Goal: Task Accomplishment & Management: Manage account settings

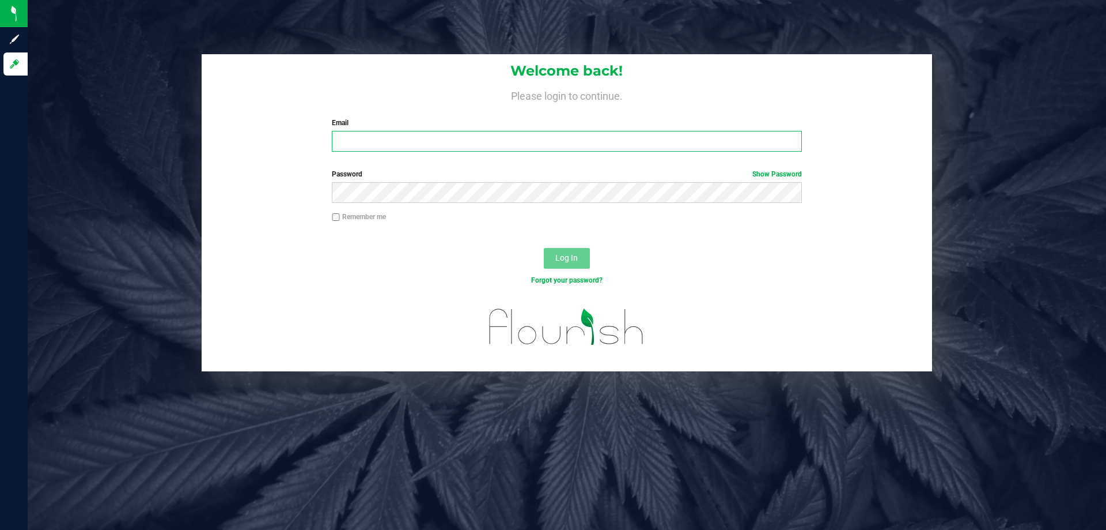
click at [393, 145] on input "Email" at bounding box center [567, 141] width 470 height 21
type input "[EMAIL_ADDRESS][DOMAIN_NAME]"
click at [544, 248] on button "Log In" at bounding box center [567, 258] width 46 height 21
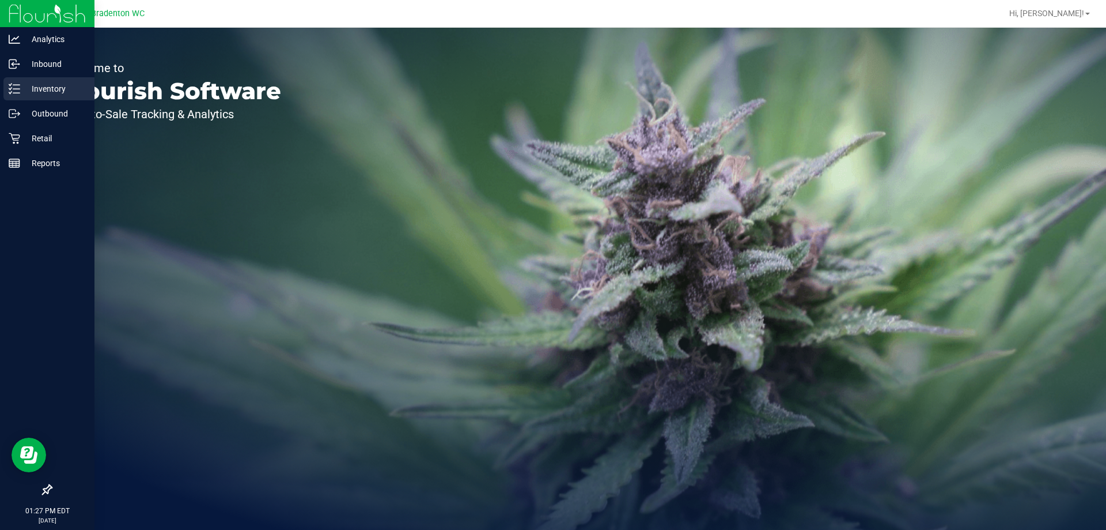
click at [16, 89] on line at bounding box center [16, 89] width 6 height 0
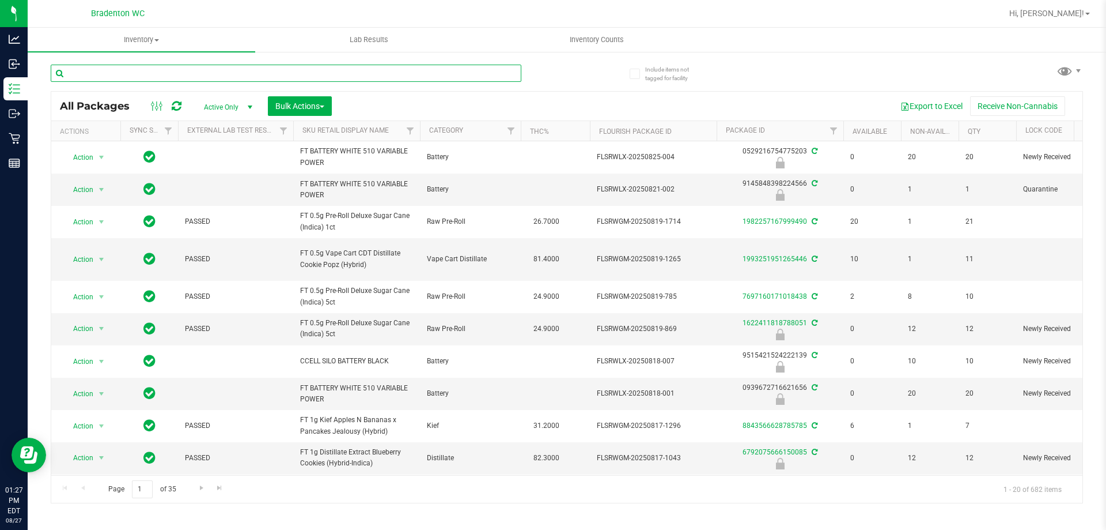
click at [175, 74] on input "text" at bounding box center [286, 73] width 471 height 17
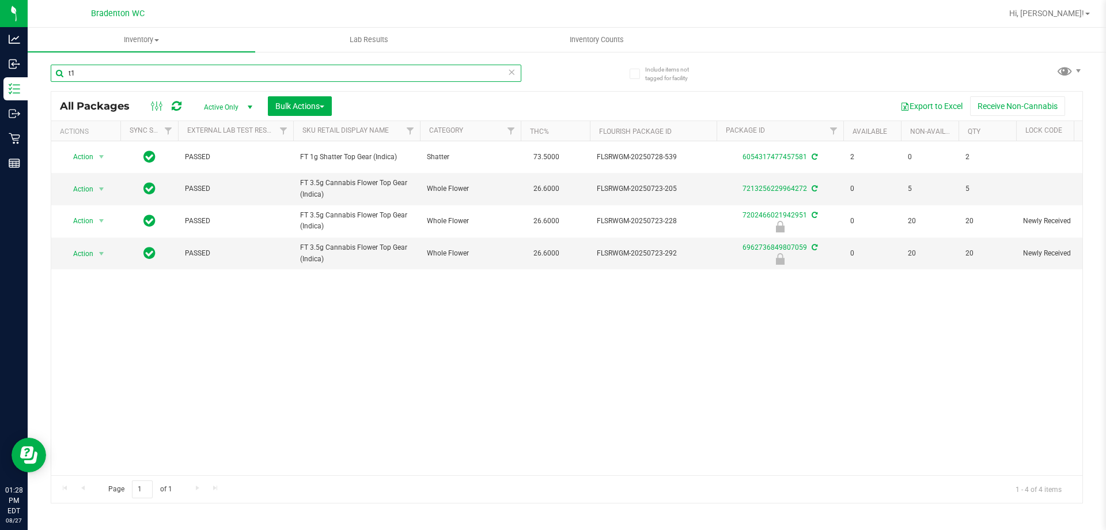
type input "t"
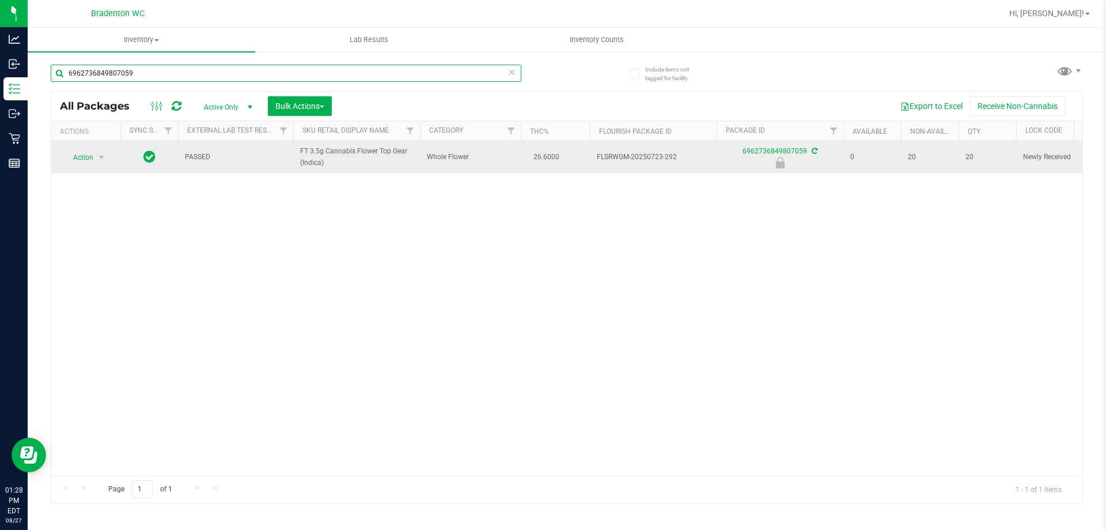
type input "6962736849807059"
click at [83, 158] on span "Action" at bounding box center [78, 157] width 31 height 16
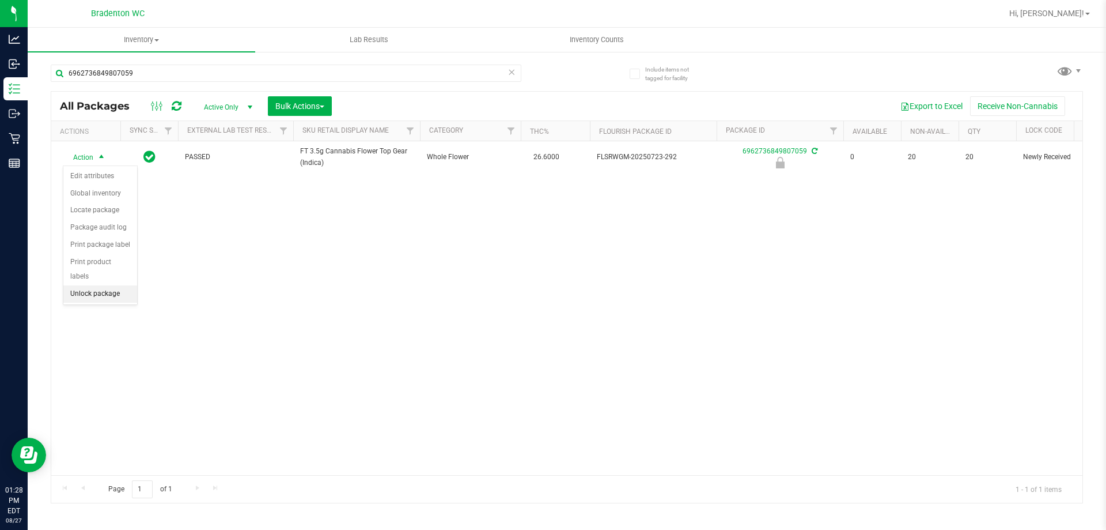
click at [82, 285] on li "Unlock package" at bounding box center [100, 293] width 74 height 17
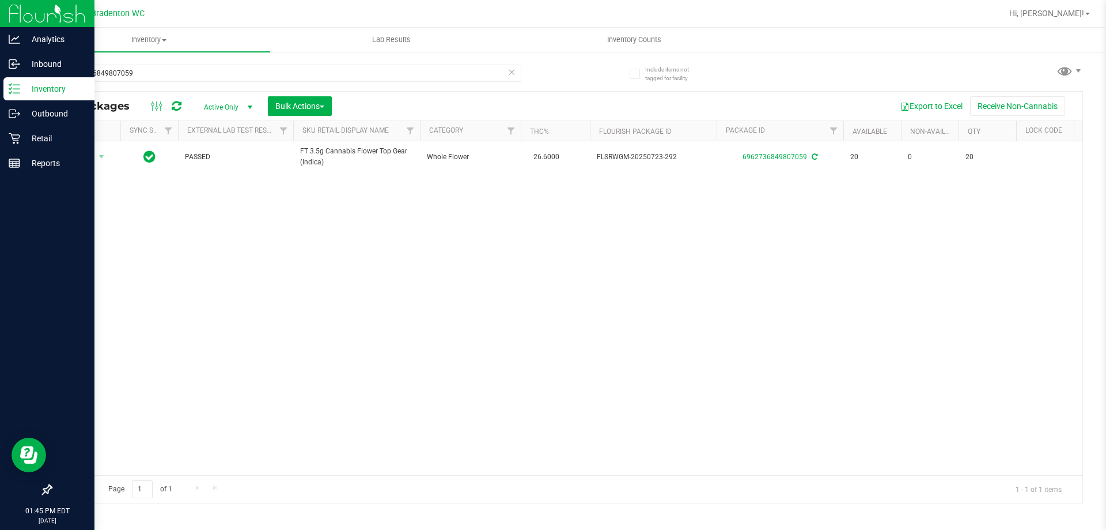
click at [25, 81] on div "Inventory" at bounding box center [48, 88] width 91 height 23
click at [17, 131] on div "Retail" at bounding box center [48, 138] width 91 height 23
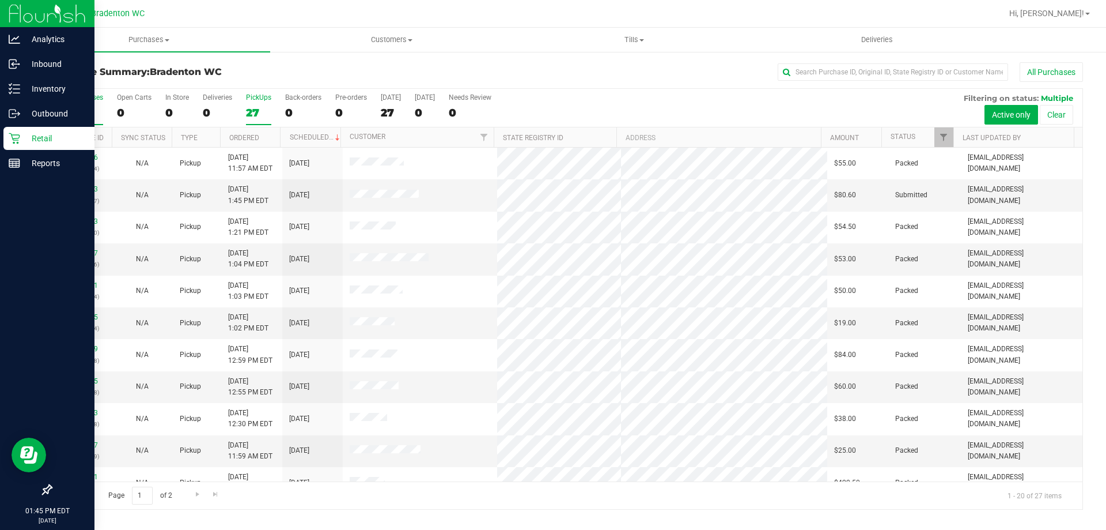
click at [254, 112] on div "27" at bounding box center [258, 112] width 25 height 13
click at [0, 0] on input "PickUps 27" at bounding box center [0, 0] width 0 height 0
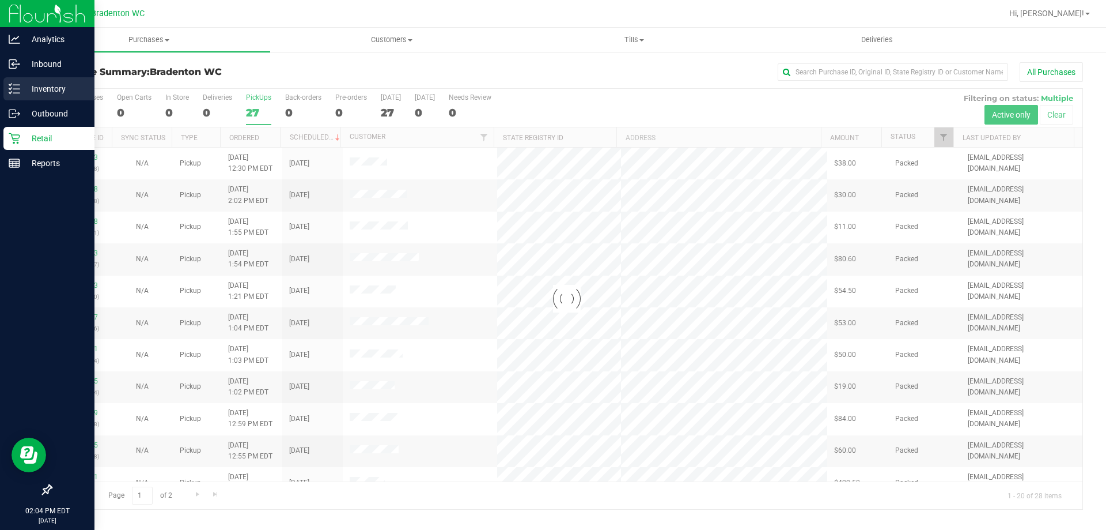
click at [35, 81] on div "Inventory" at bounding box center [48, 88] width 91 height 23
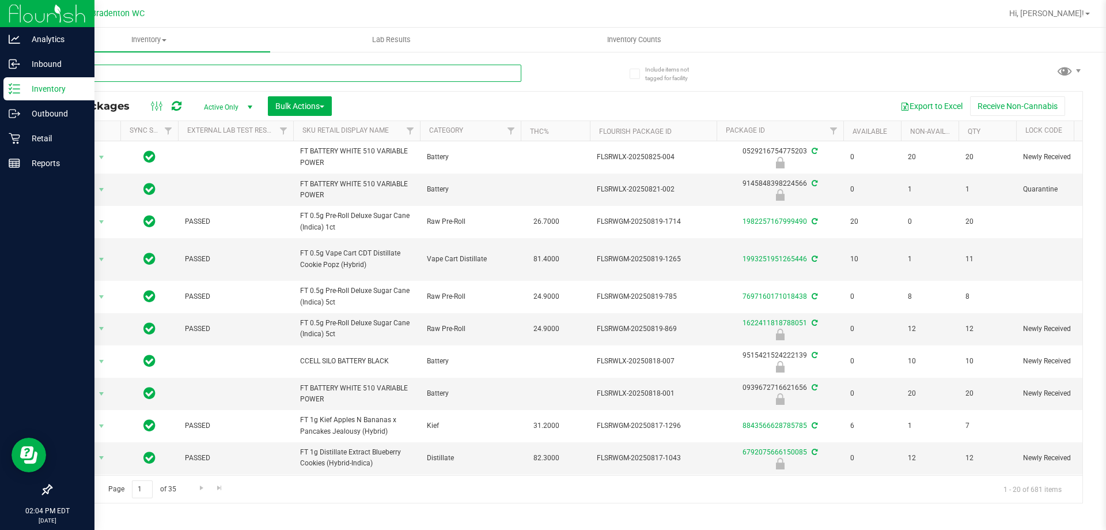
click at [119, 78] on input "text" at bounding box center [286, 73] width 471 height 17
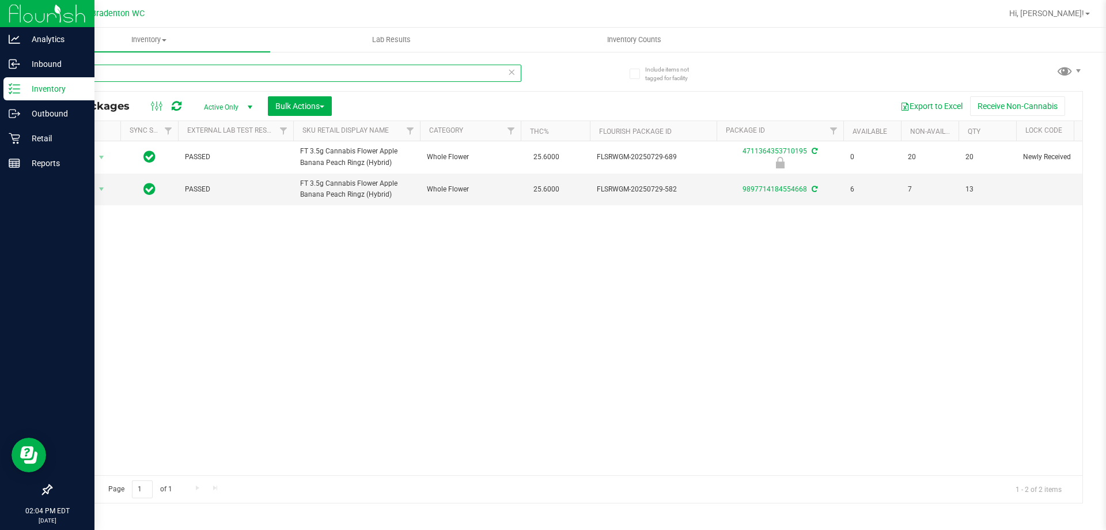
type input "arz"
click at [618, 40] on span "Inventory Counts" at bounding box center [634, 40] width 85 height 10
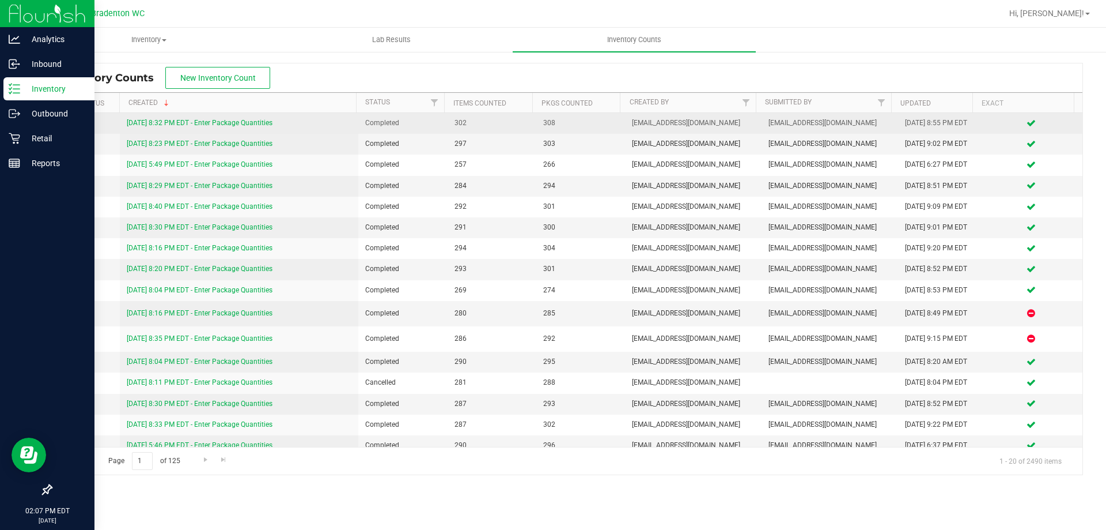
click at [241, 124] on link "[DATE] 8:32 PM EDT - Enter Package Quantities" at bounding box center [200, 123] width 146 height 8
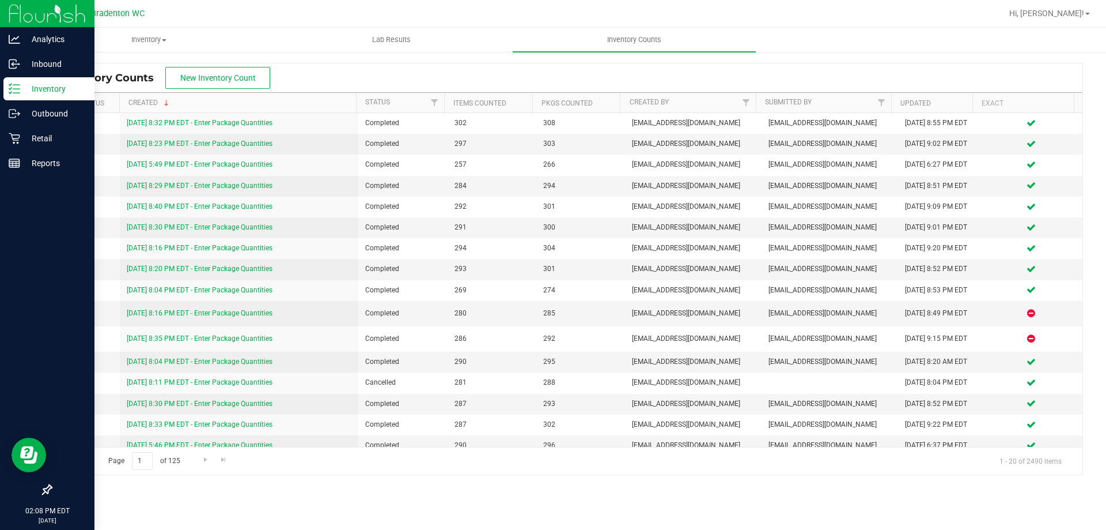
click at [10, 84] on icon at bounding box center [15, 89] width 12 height 12
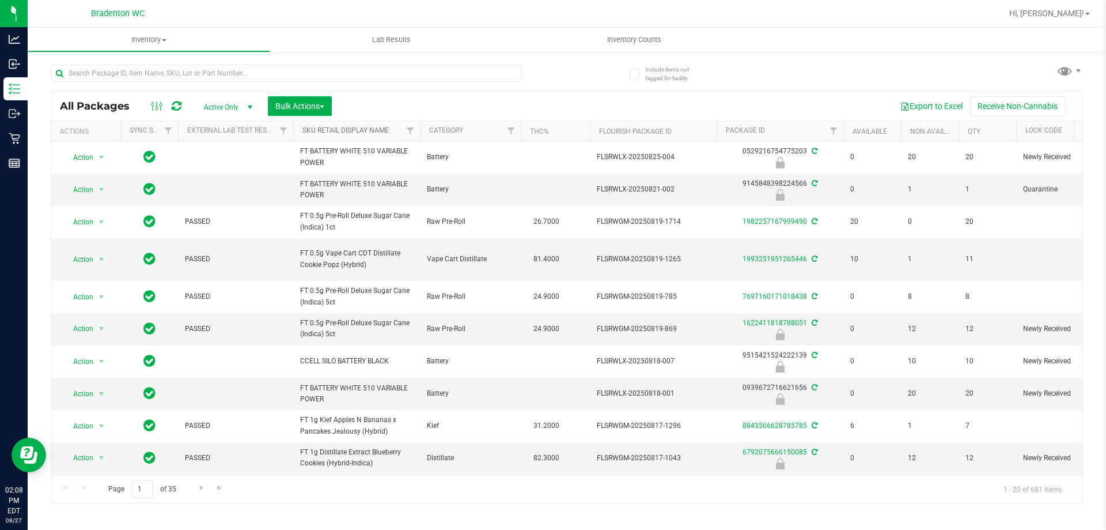
click at [380, 131] on link "Sku Retail Display Name" at bounding box center [346, 130] width 86 height 8
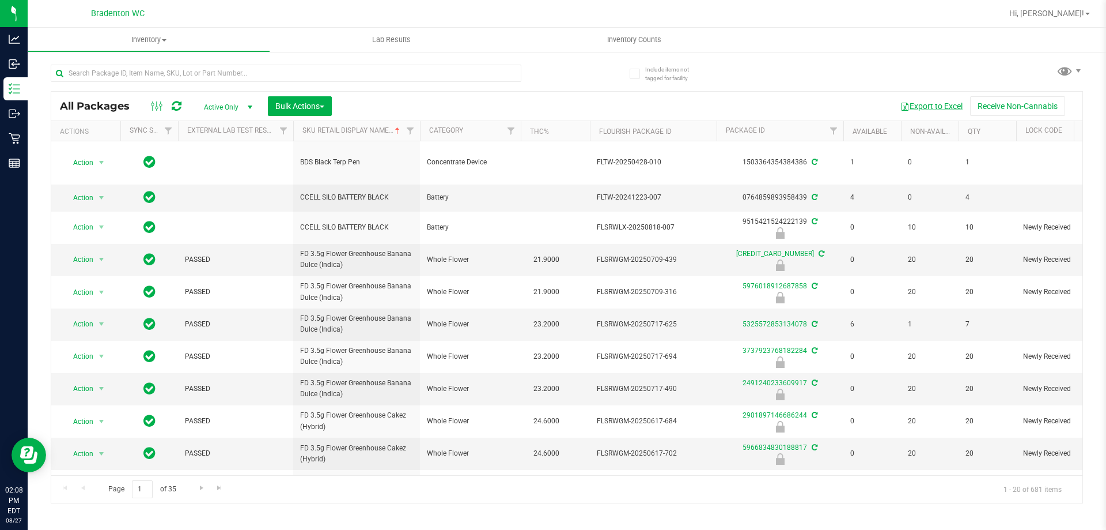
click at [917, 105] on button "Export to Excel" at bounding box center [931, 106] width 77 height 20
click at [927, 106] on button "Export to Excel" at bounding box center [931, 106] width 77 height 20
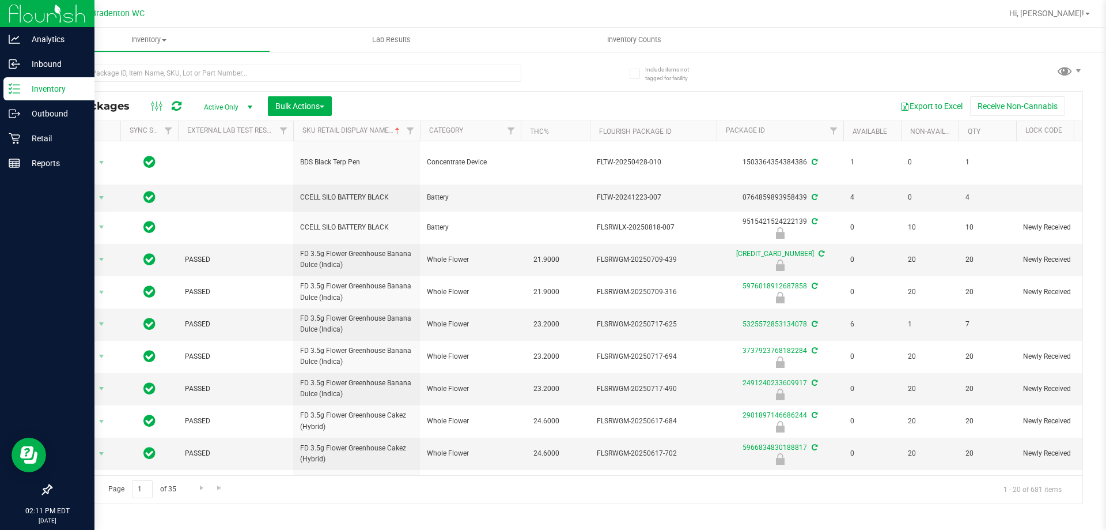
click at [12, 91] on icon at bounding box center [15, 89] width 12 height 12
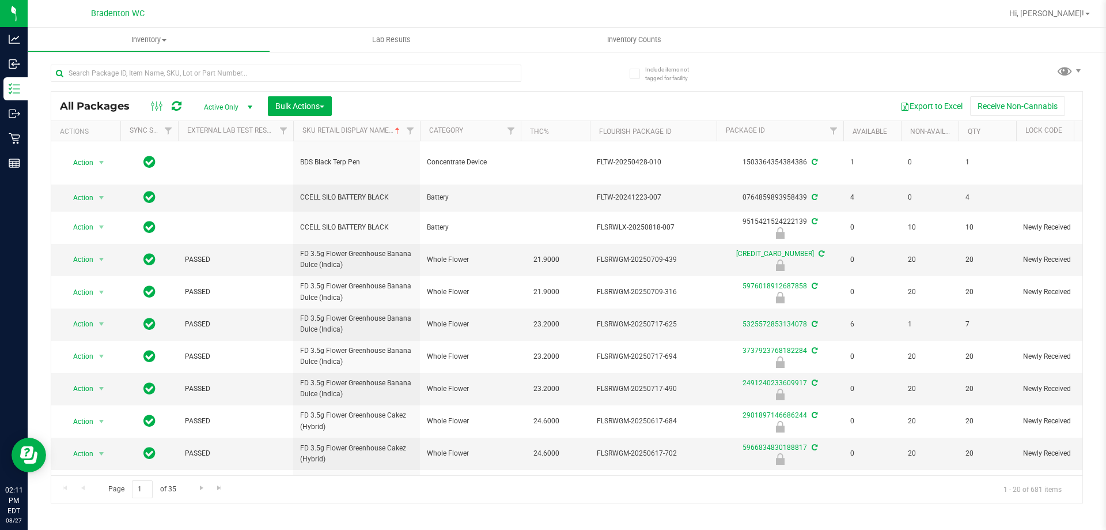
click at [450, 99] on div "Export to Excel Receive Non-Cannabis" at bounding box center [707, 106] width 733 height 20
click at [935, 104] on button "Export to Excel" at bounding box center [931, 106] width 77 height 20
click at [926, 108] on button "Export to Excel" at bounding box center [931, 106] width 77 height 20
click at [119, 72] on input "text" at bounding box center [286, 73] width 471 height 17
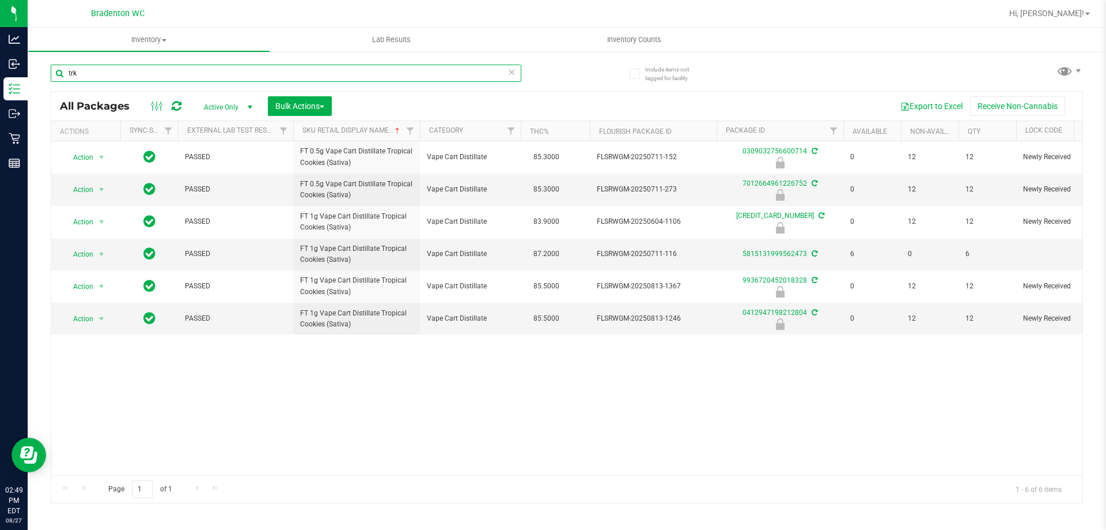
type input "trk"
click at [512, 69] on icon at bounding box center [512, 72] width 8 height 14
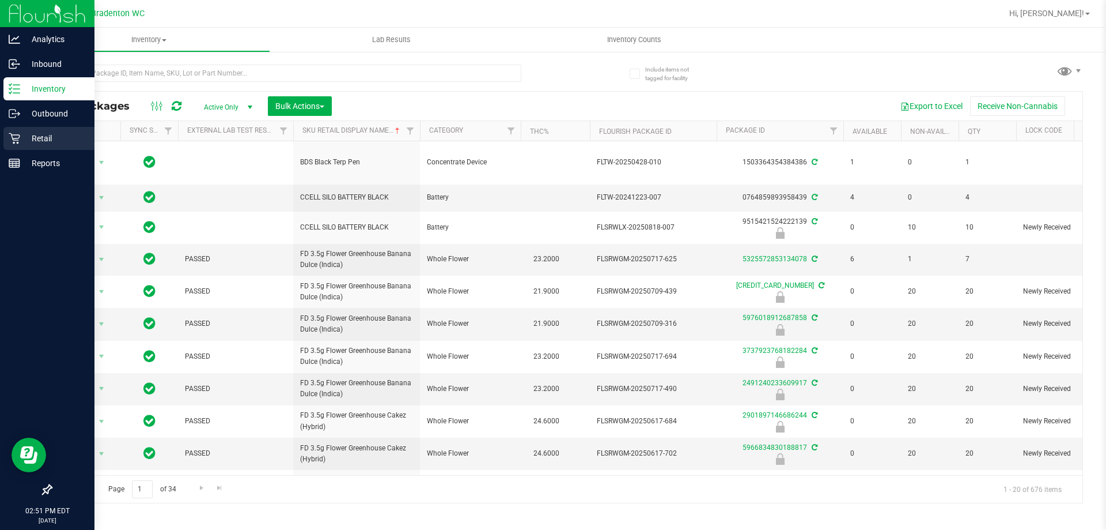
click at [29, 137] on p "Retail" at bounding box center [54, 138] width 69 height 14
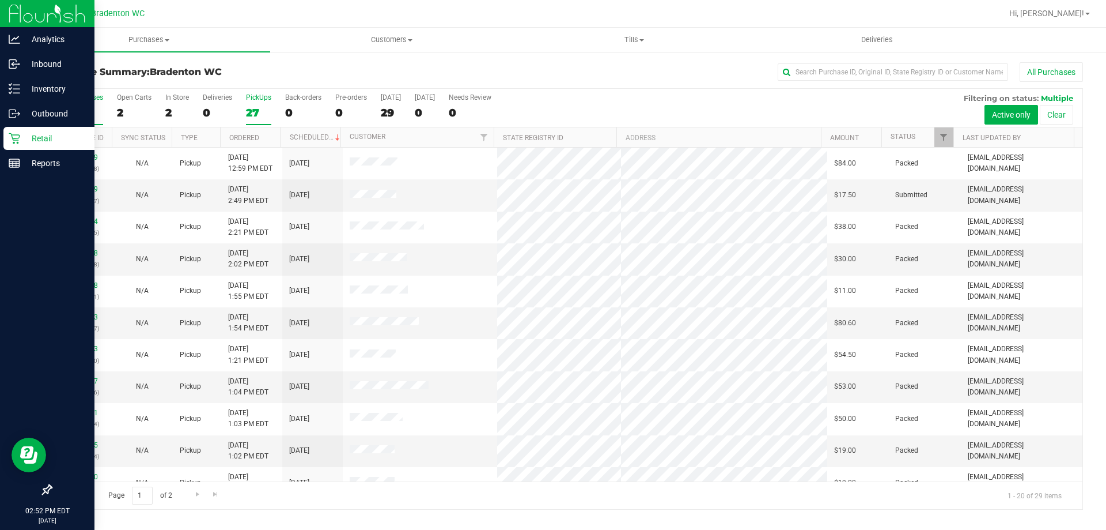
click at [257, 102] on label "PickUps 27" at bounding box center [258, 109] width 25 height 32
click at [0, 0] on input "PickUps 27" at bounding box center [0, 0] width 0 height 0
click at [68, 190] on link "11857069" at bounding box center [82, 189] width 32 height 8
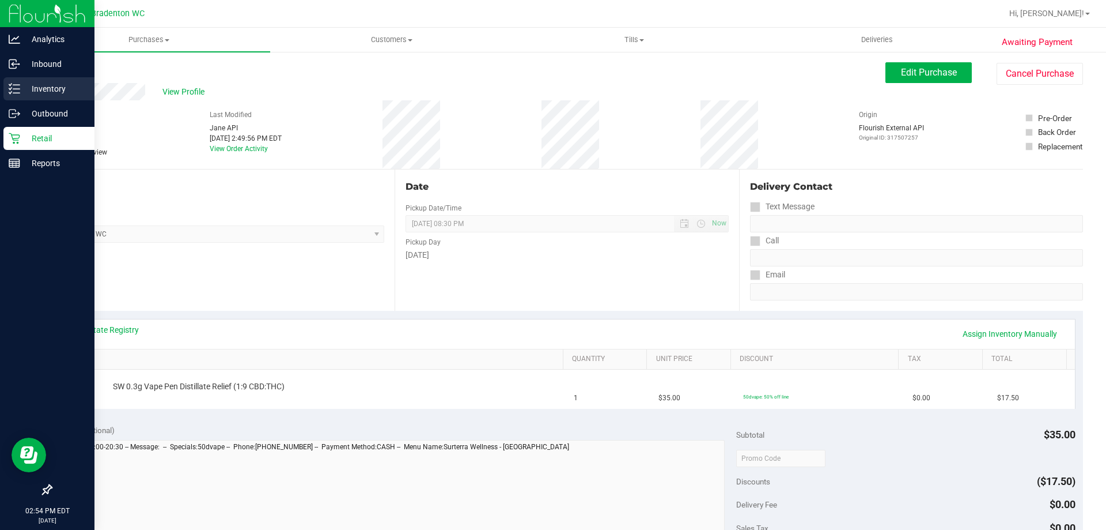
click at [16, 85] on line at bounding box center [16, 85] width 6 height 0
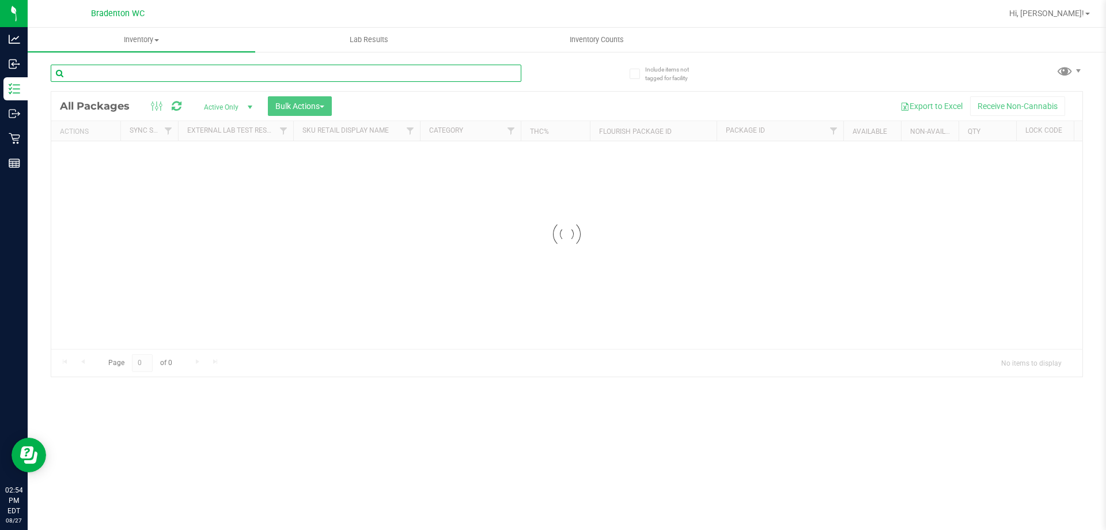
click at [272, 73] on input "text" at bounding box center [286, 73] width 471 height 17
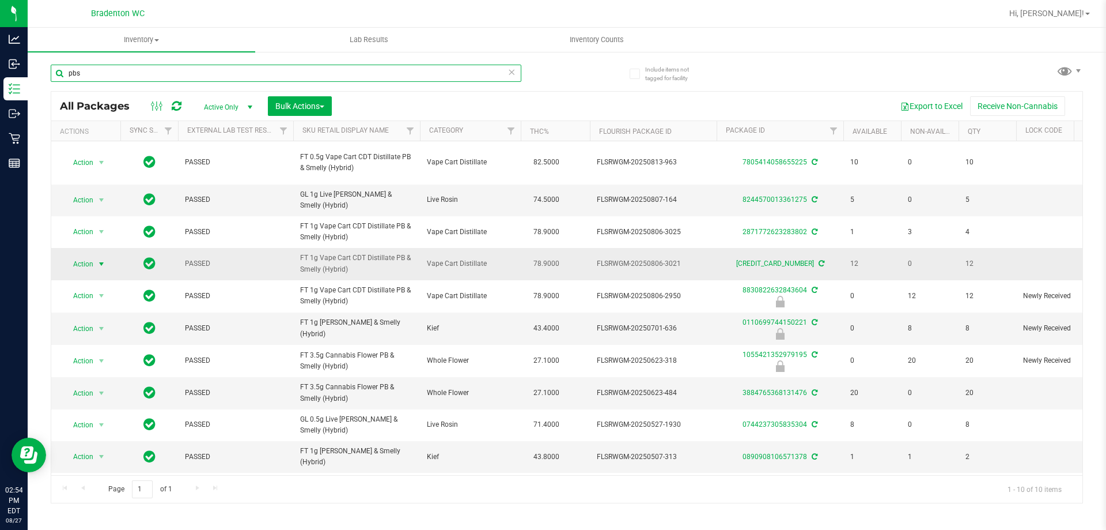
type input "pbs"
click at [91, 266] on span "Action" at bounding box center [78, 264] width 31 height 16
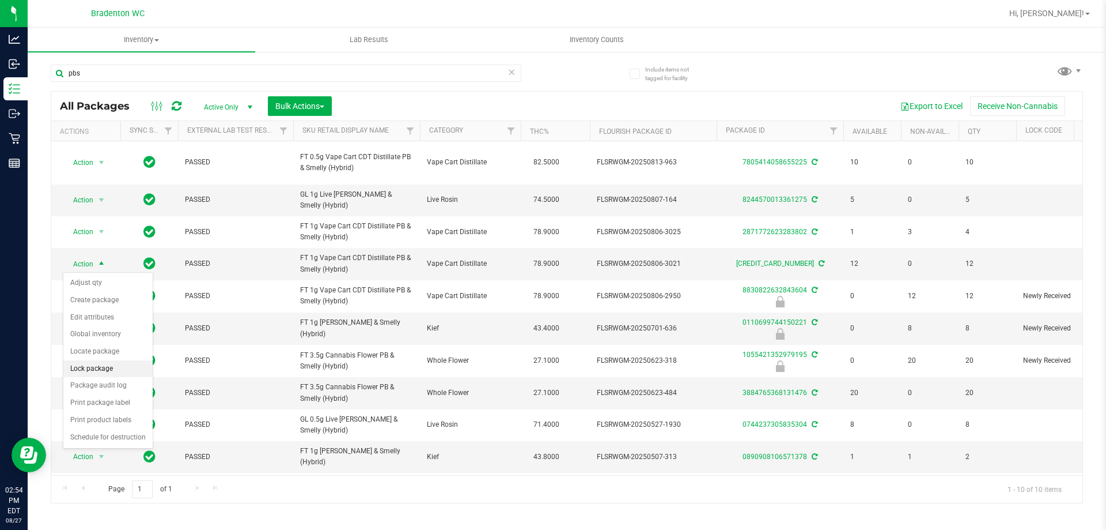
click at [98, 370] on li "Lock package" at bounding box center [107, 368] width 89 height 17
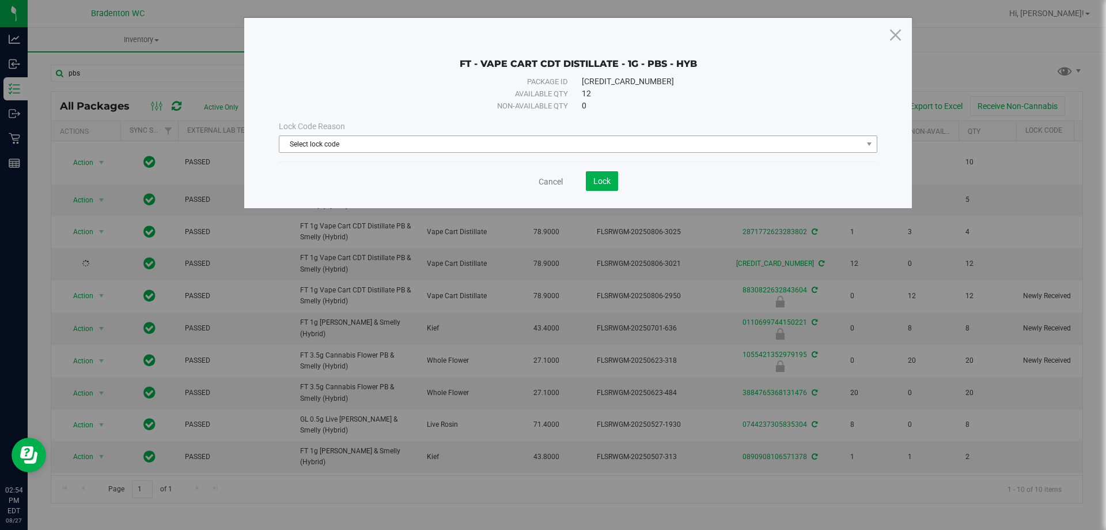
click at [472, 152] on div "Lock Code Reason Select lock code Select lock code Newly Received Administrativ…" at bounding box center [578, 137] width 616 height 50
click at [464, 146] on span "Select lock code" at bounding box center [570, 144] width 583 height 16
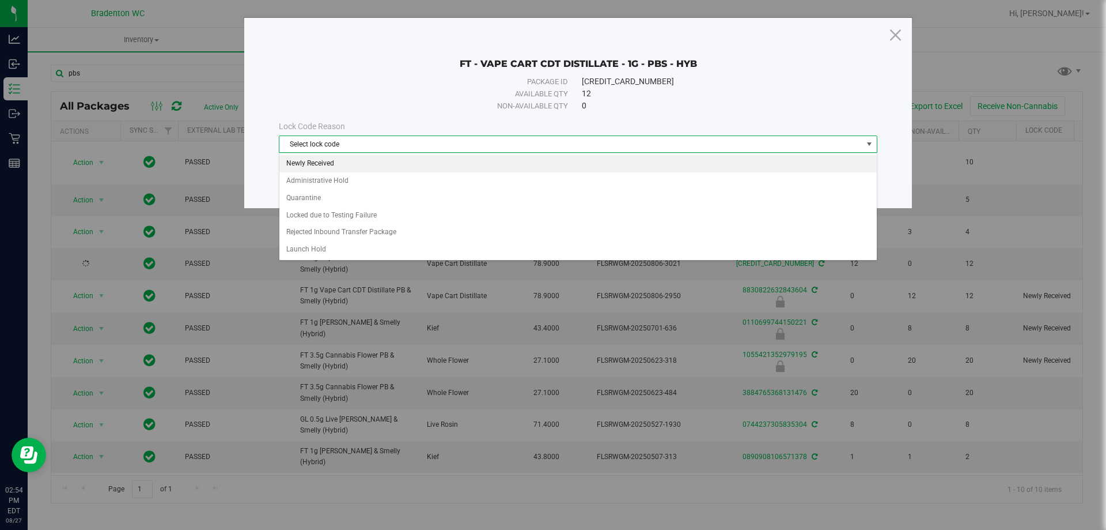
click at [425, 171] on li "Newly Received" at bounding box center [578, 163] width 598 height 17
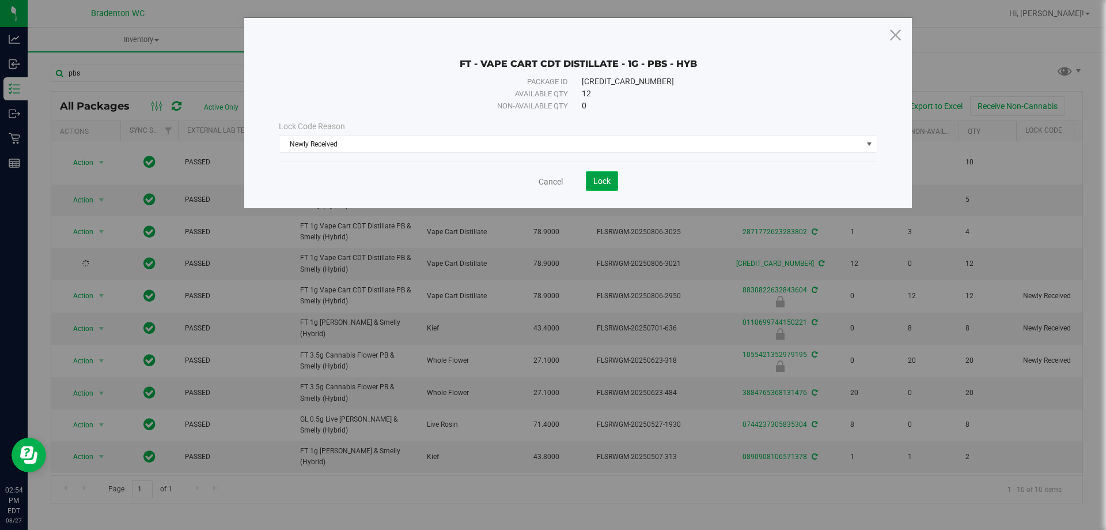
click at [601, 186] on button "Lock" at bounding box center [602, 181] width 32 height 20
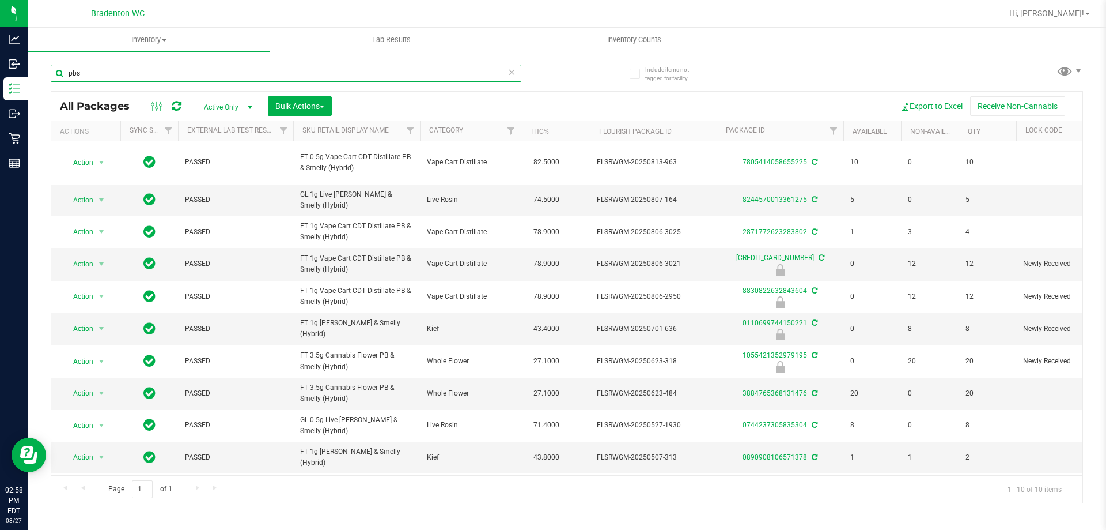
click at [497, 73] on input "pbs" at bounding box center [286, 73] width 471 height 17
click at [443, 74] on input "pbs" at bounding box center [286, 73] width 471 height 17
click at [508, 69] on icon at bounding box center [512, 72] width 8 height 14
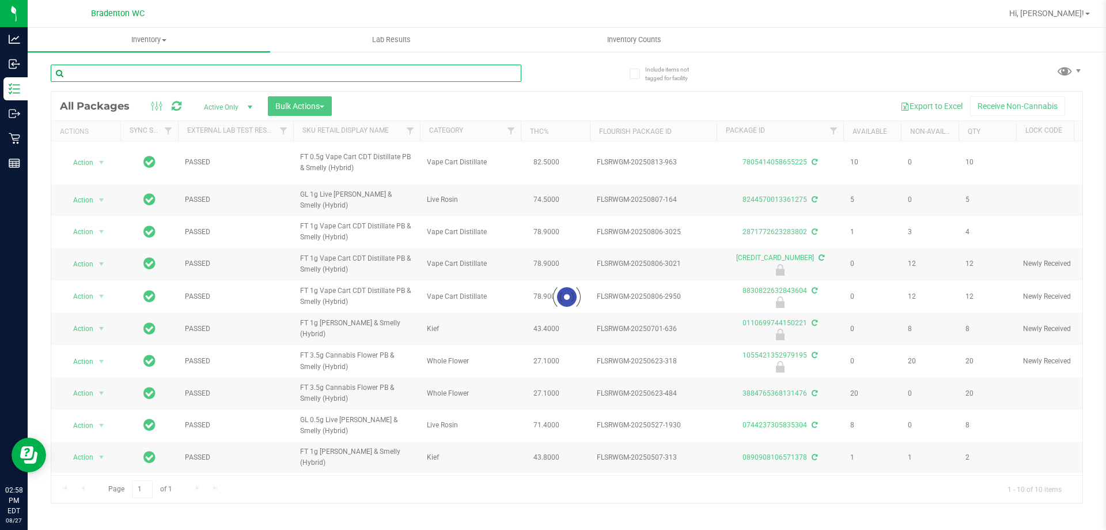
click at [450, 77] on input "text" at bounding box center [286, 73] width 471 height 17
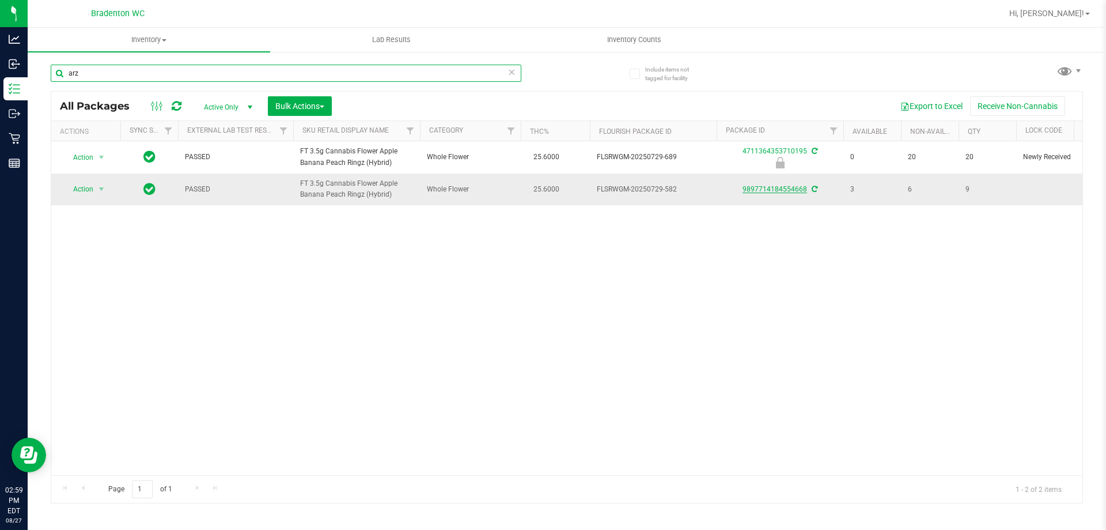
type input "arz"
click at [771, 191] on link "9897714184554668" at bounding box center [775, 189] width 65 height 8
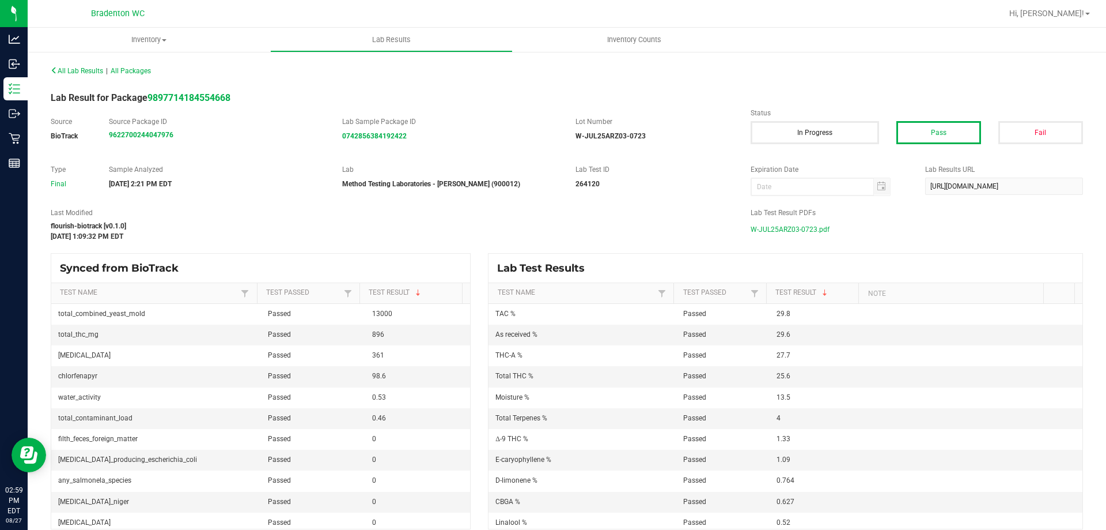
click at [801, 229] on span "W-JUL25ARZ03-0723.pdf" at bounding box center [790, 229] width 79 height 17
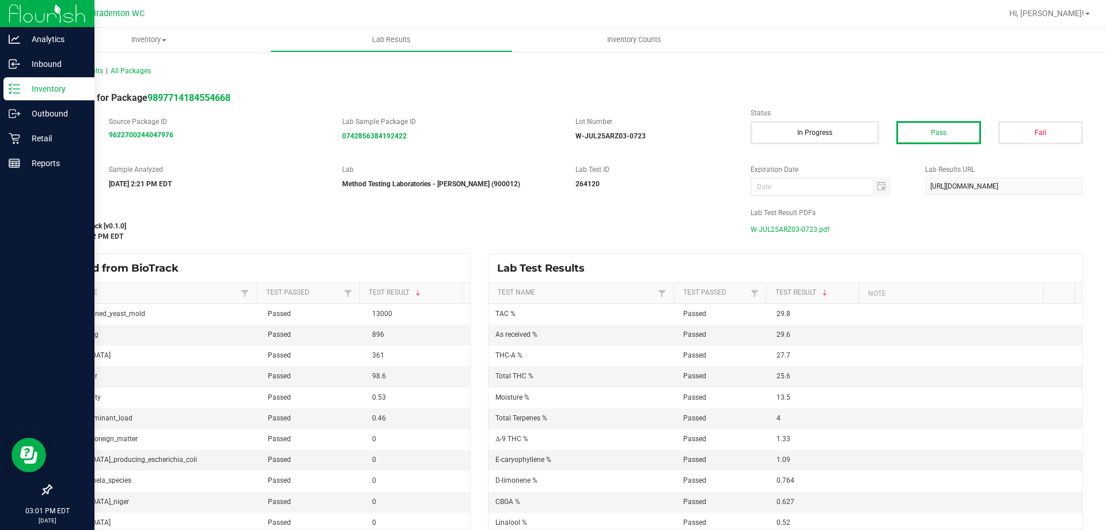
click at [23, 96] on div "Inventory" at bounding box center [48, 88] width 91 height 23
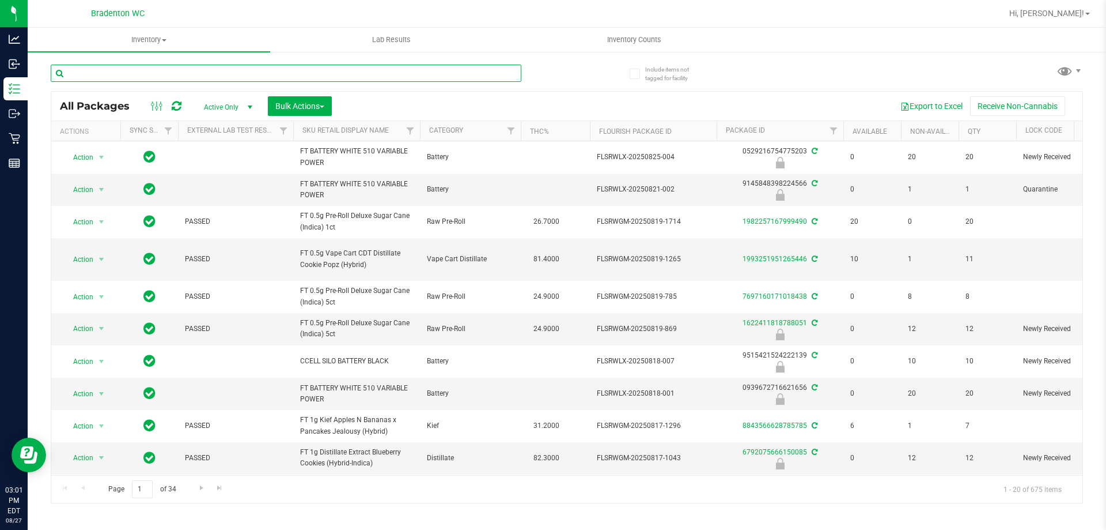
click at [194, 74] on input "text" at bounding box center [286, 73] width 471 height 17
type input "d"
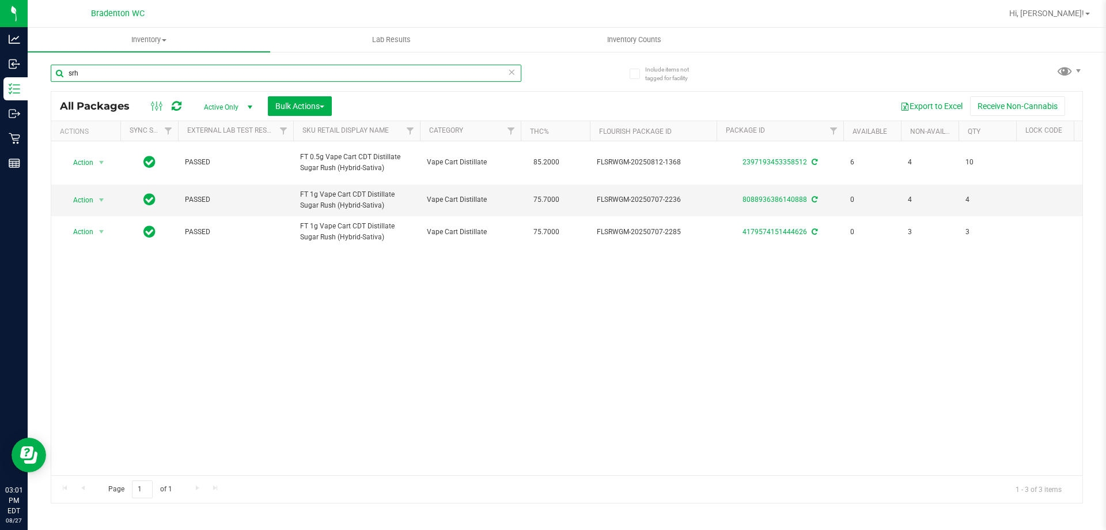
type input "srh"
